Goal: Task Accomplishment & Management: Complete application form

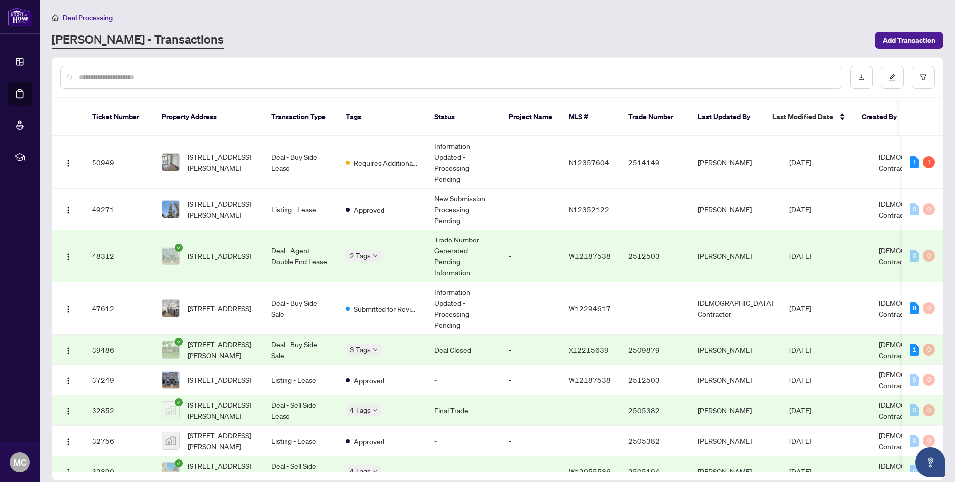
click at [94, 19] on span "Deal Processing" at bounding box center [88, 17] width 50 height 9
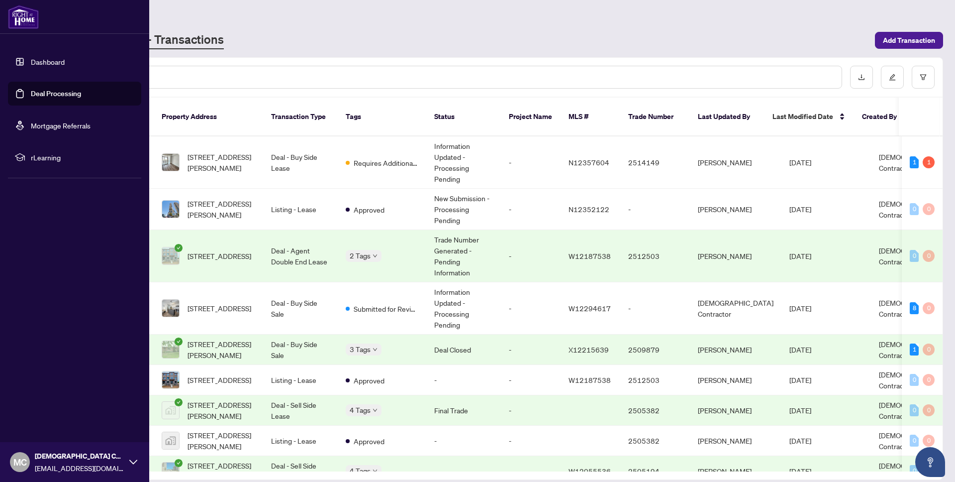
click at [28, 19] on img at bounding box center [23, 17] width 31 height 24
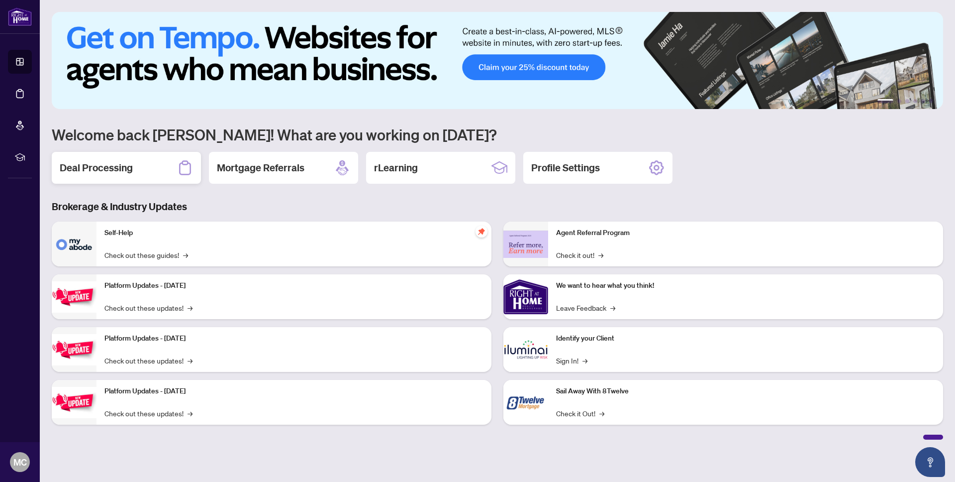
click at [142, 172] on div "Deal Processing" at bounding box center [126, 168] width 149 height 32
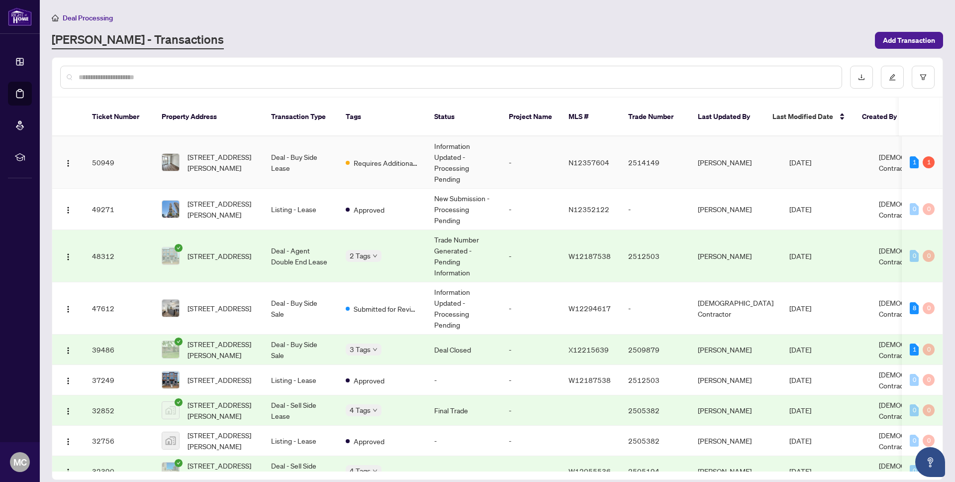
click at [365, 157] on span "Requires Additional Docs" at bounding box center [386, 162] width 65 height 11
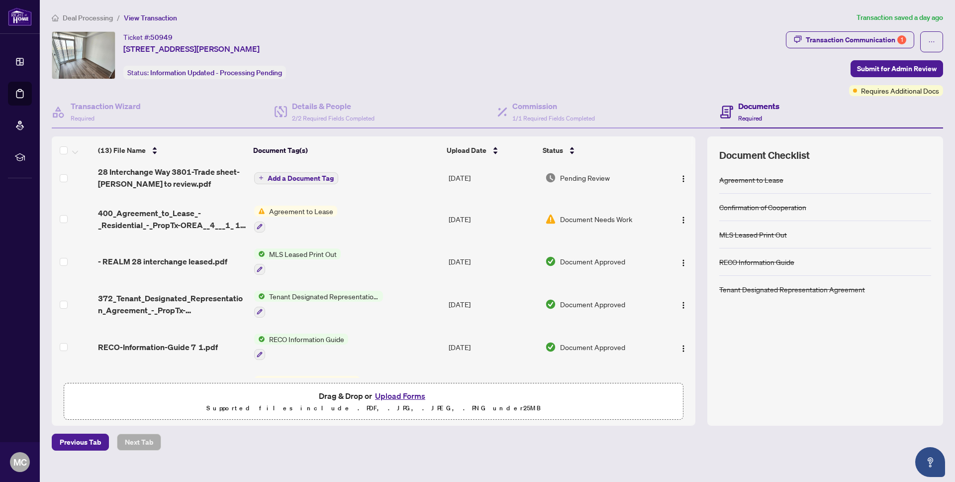
scroll to position [336, 0]
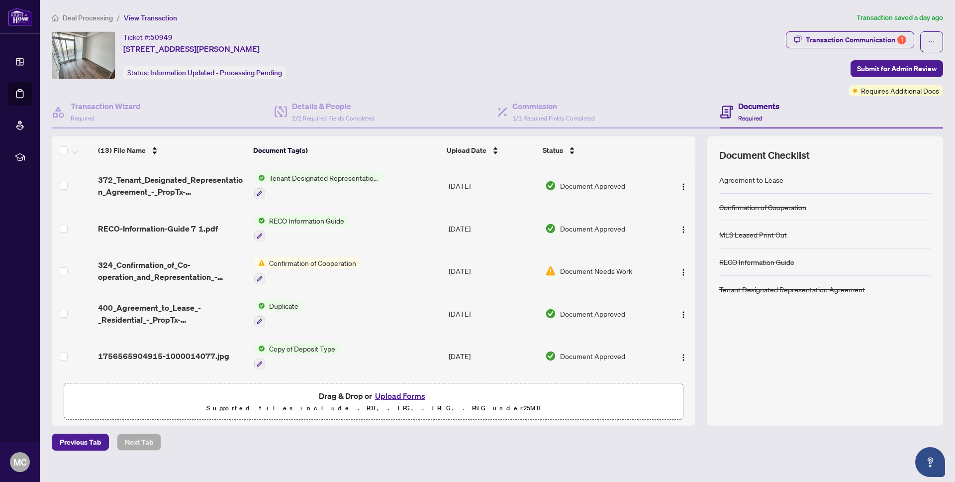
click at [570, 267] on span "Document Needs Work" at bounding box center [596, 270] width 72 height 11
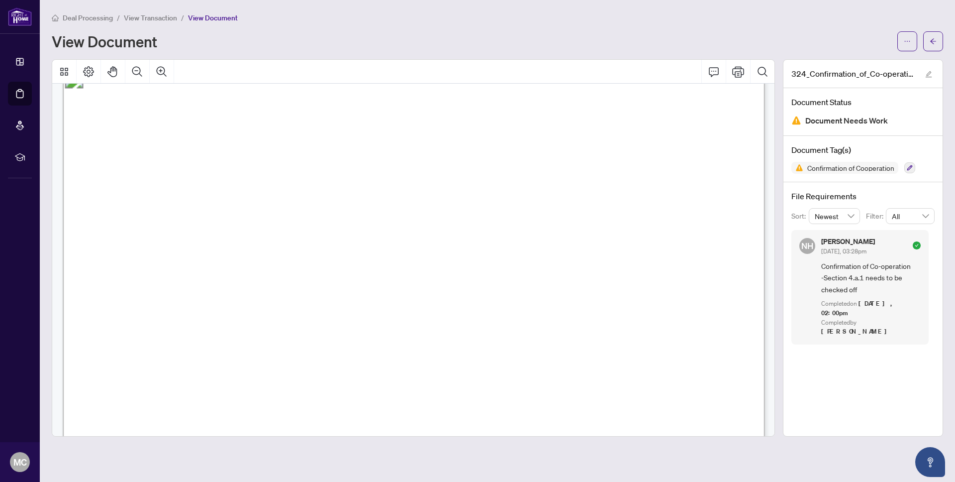
scroll to position [1509, 0]
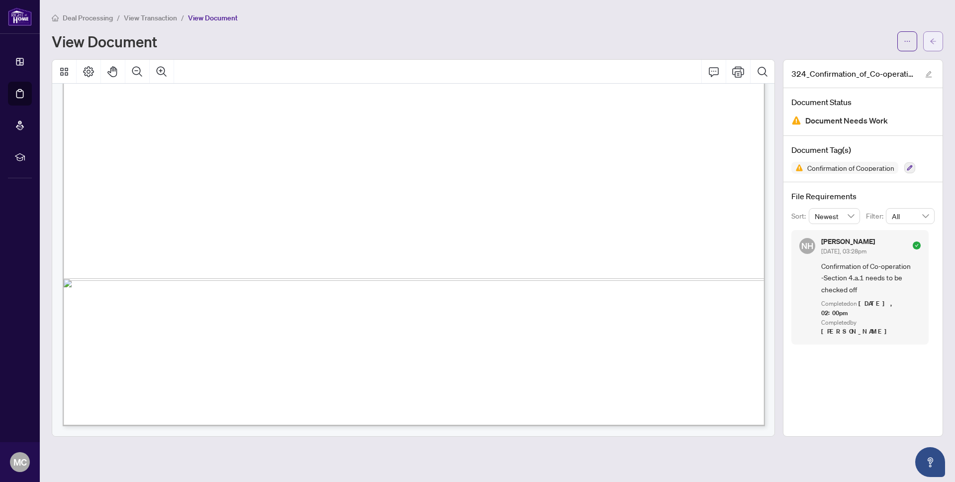
click at [926, 43] on button "button" at bounding box center [933, 41] width 20 height 20
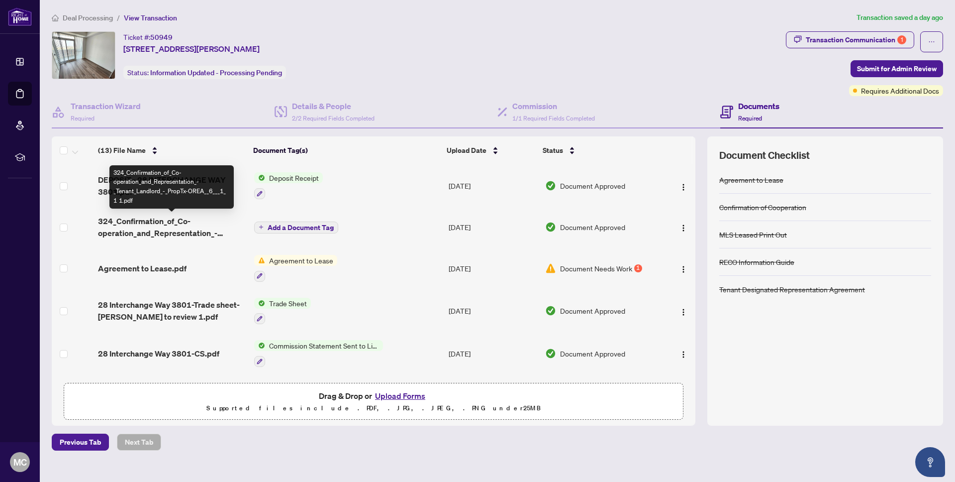
click at [180, 230] on span "324_Confirmation_of_Co-operation_and_Representation_-_Tenant_Landlord_-_PropTx-…" at bounding box center [172, 227] width 148 height 24
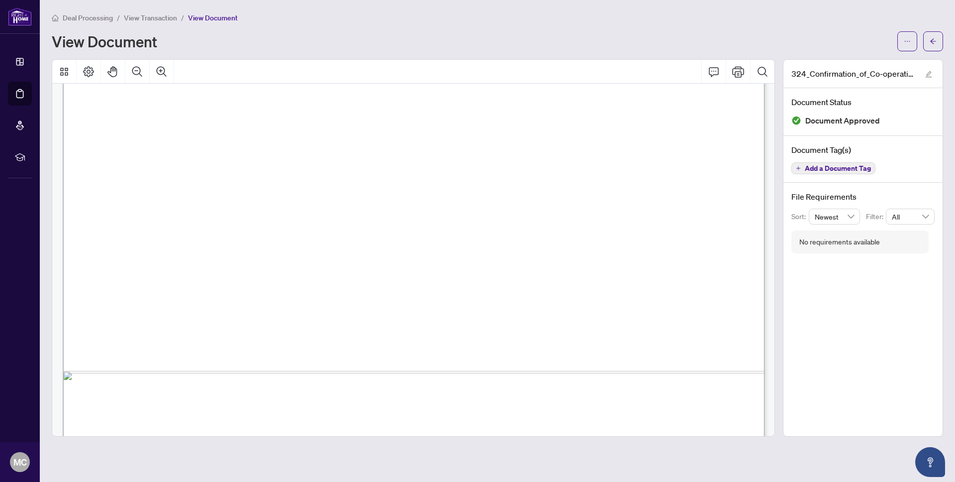
scroll to position [485, 0]
click at [930, 42] on icon "arrow-left" at bounding box center [933, 41] width 7 height 7
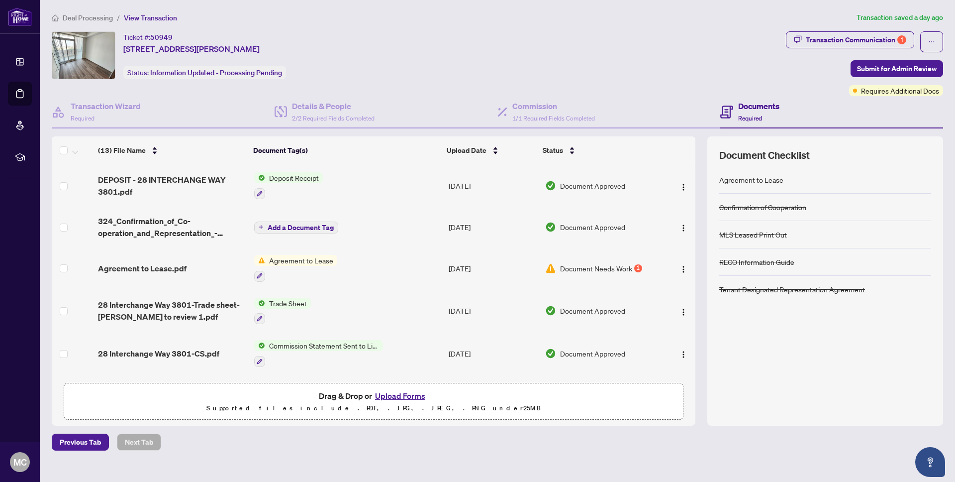
click at [416, 395] on button "Upload Forms" at bounding box center [400, 395] width 56 height 13
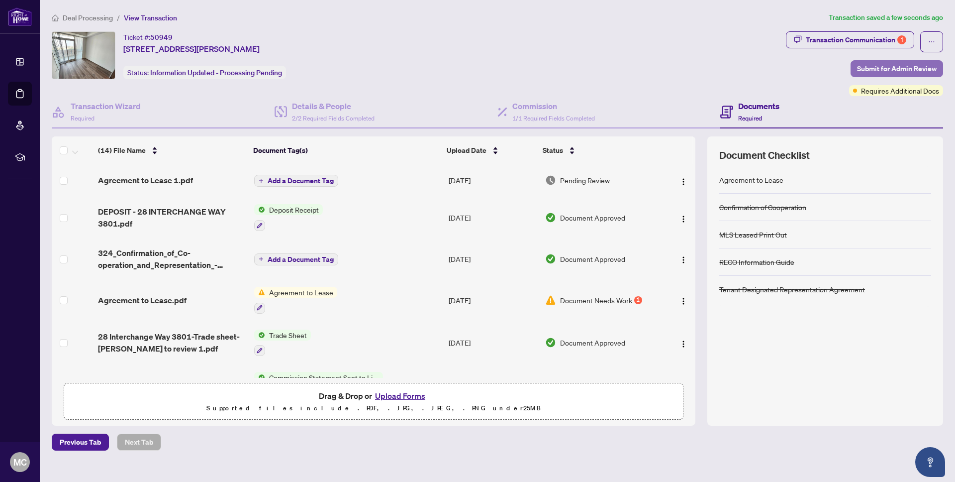
click at [899, 69] on span "Submit for Admin Review" at bounding box center [897, 69] width 80 height 16
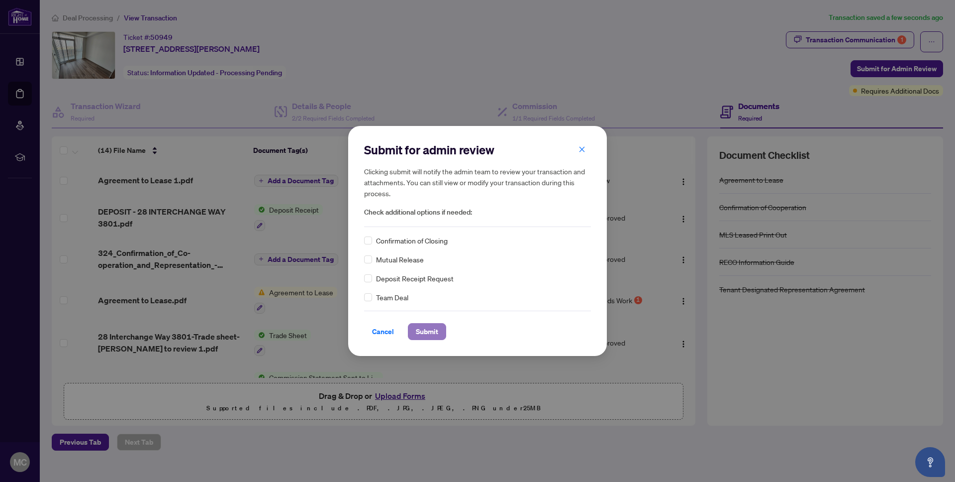
click at [437, 337] on span "Submit" at bounding box center [427, 331] width 22 height 16
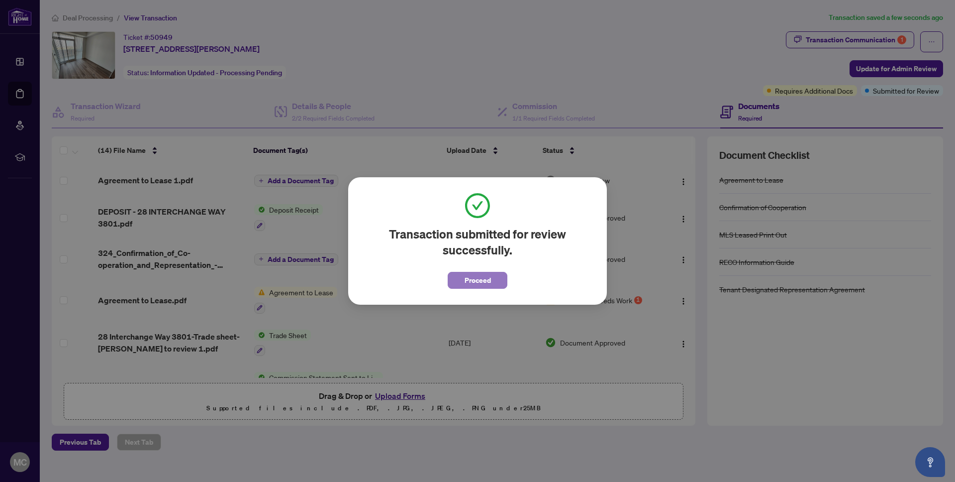
click at [471, 282] on span "Proceed" at bounding box center [478, 280] width 26 height 16
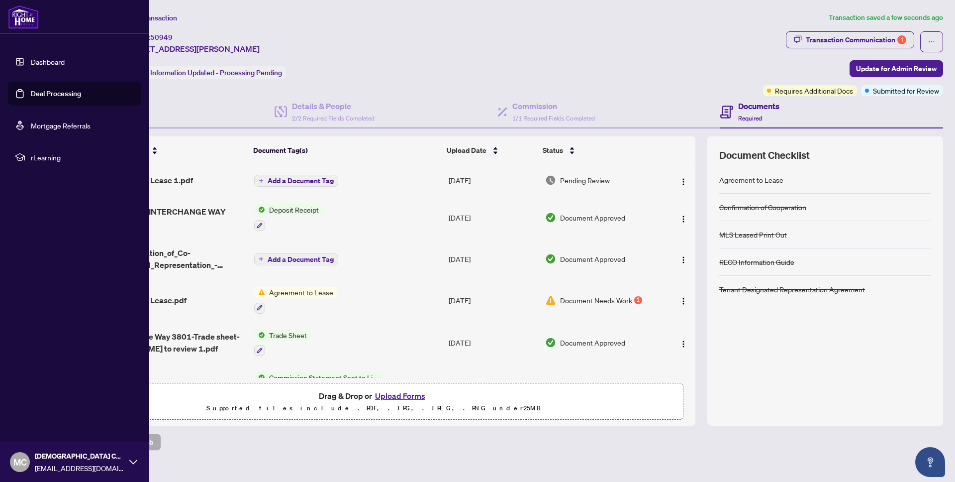
click at [52, 64] on link "Dashboard" at bounding box center [48, 61] width 34 height 9
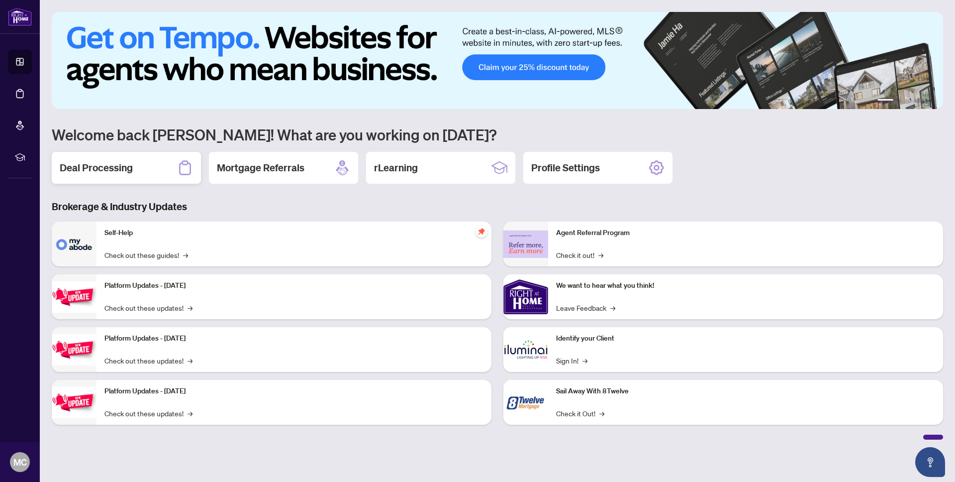
click at [134, 176] on div "Deal Processing" at bounding box center [126, 168] width 149 height 32
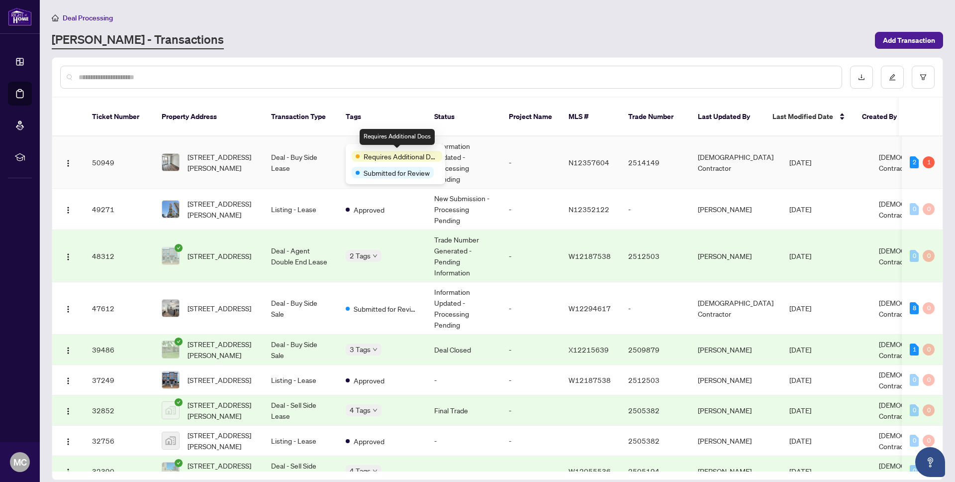
click at [307, 156] on td "Deal - Buy Side Lease" at bounding box center [300, 162] width 75 height 52
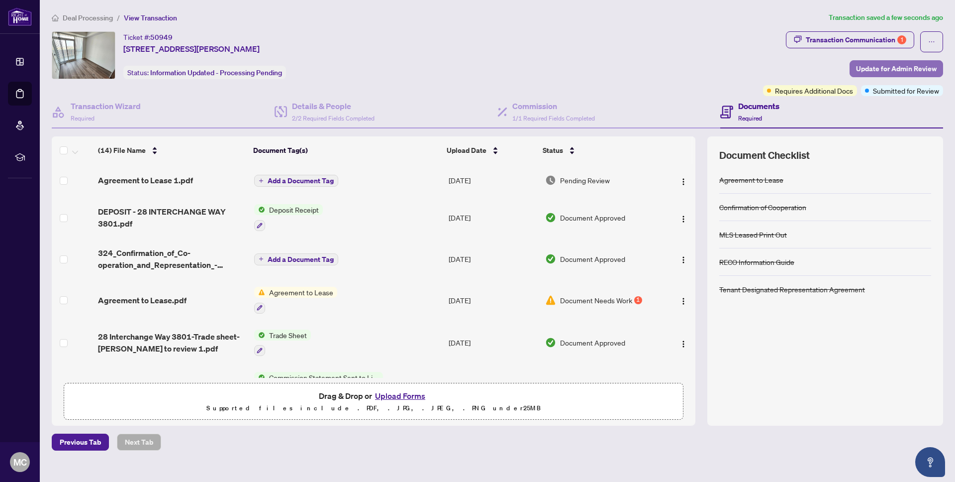
click at [904, 71] on span "Update for Admin Review" at bounding box center [896, 69] width 81 height 16
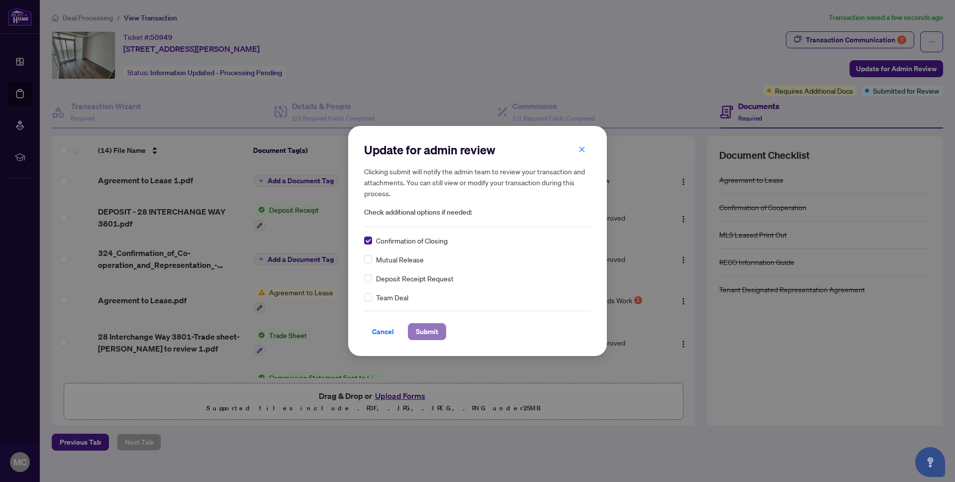
click at [434, 332] on span "Submit" at bounding box center [427, 331] width 22 height 16
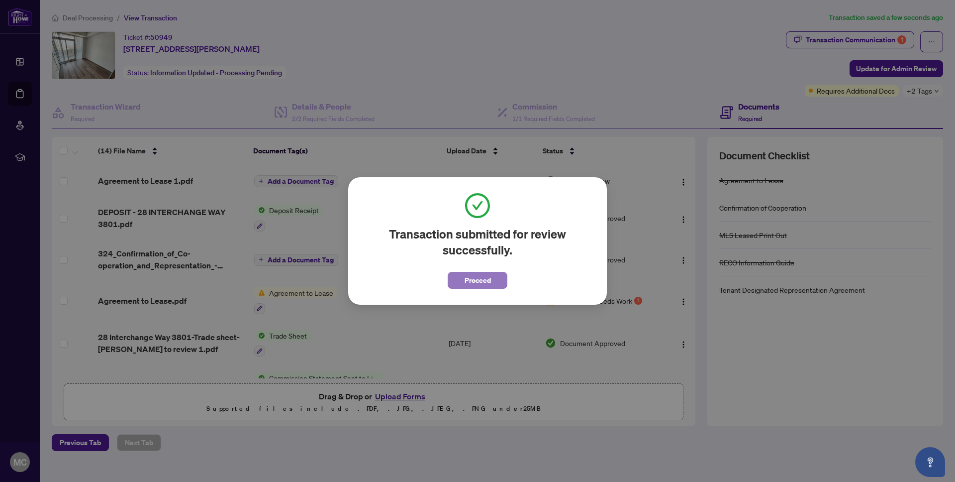
click at [461, 285] on button "Proceed" at bounding box center [478, 280] width 60 height 17
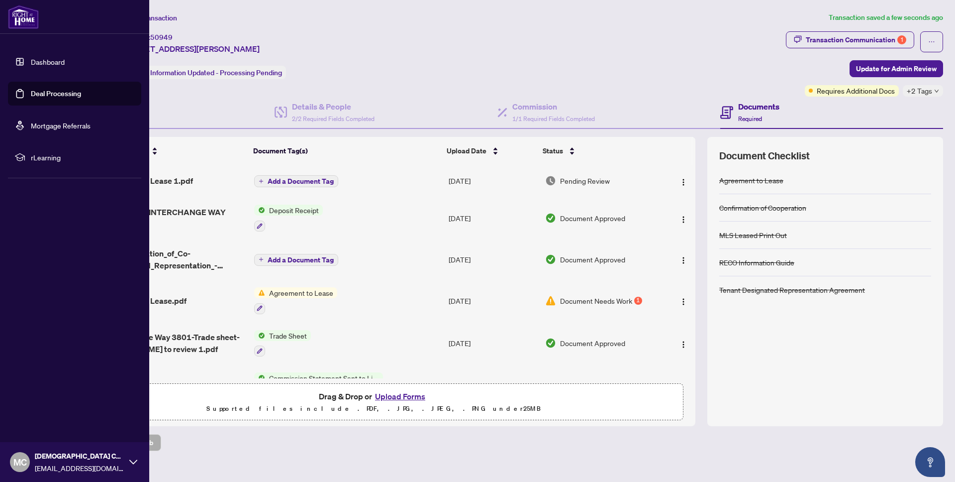
click at [61, 61] on link "Dashboard" at bounding box center [48, 61] width 34 height 9
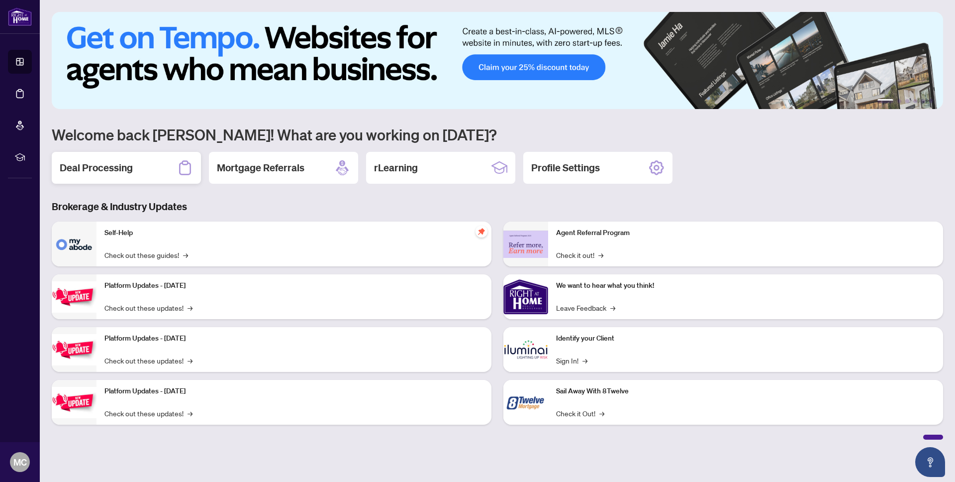
click at [134, 175] on div "Deal Processing" at bounding box center [126, 168] width 149 height 32
